Goal: Information Seeking & Learning: Understand process/instructions

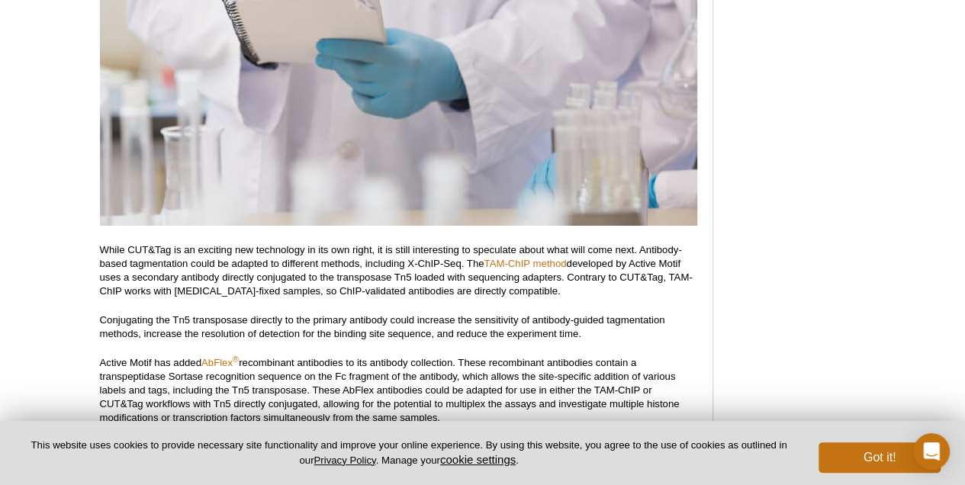
scroll to position [5590, 0]
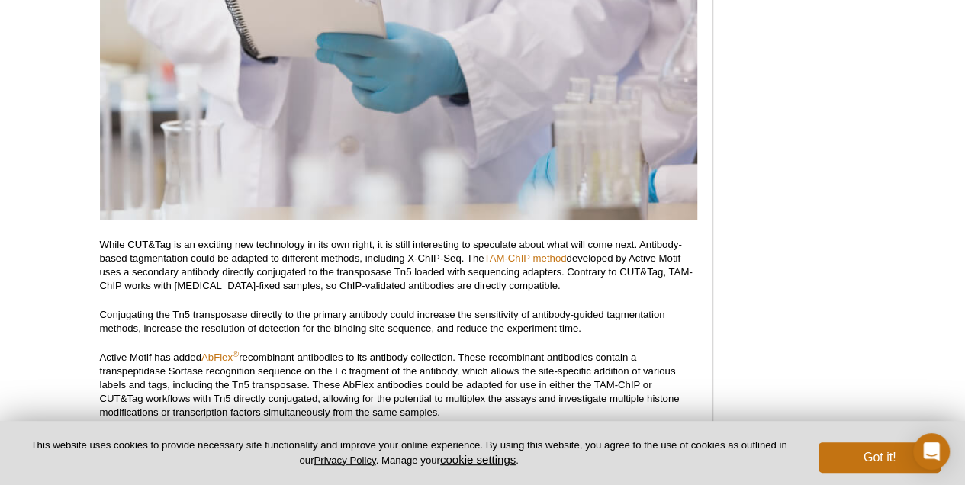
click at [552, 238] on p "While CUT&Tag is an exciting new technology in its own right, it is still inter…" at bounding box center [399, 265] width 598 height 55
click at [552, 253] on link "TAM-ChIP method" at bounding box center [525, 258] width 82 height 11
click at [520, 253] on link "TAM-ChIP method" at bounding box center [525, 258] width 82 height 11
click at [518, 253] on link "TAM-ChIP method" at bounding box center [525, 258] width 82 height 11
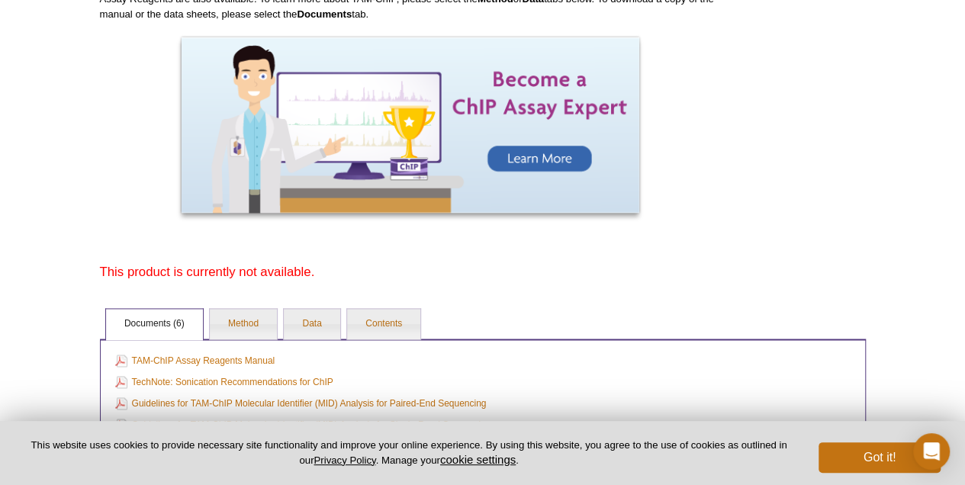
scroll to position [1149, 0]
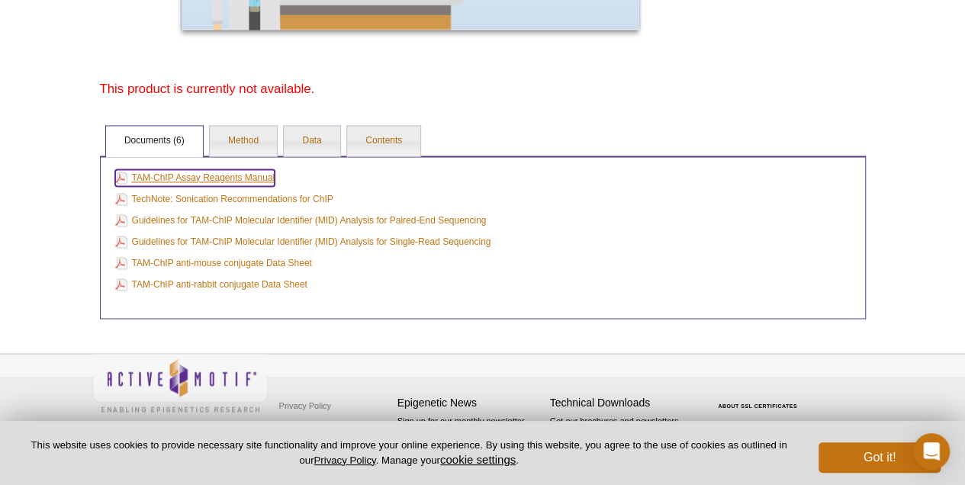
click at [243, 172] on link "TAM-ChIP Assay Reagents Manual" at bounding box center [195, 177] width 160 height 17
